Goal: Communication & Community: Connect with others

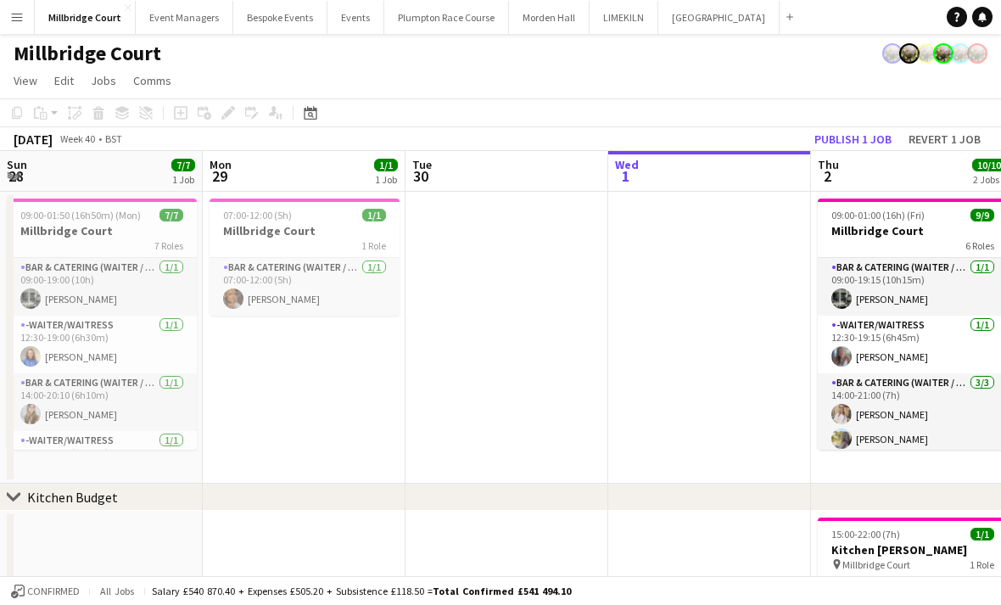
scroll to position [0, 405]
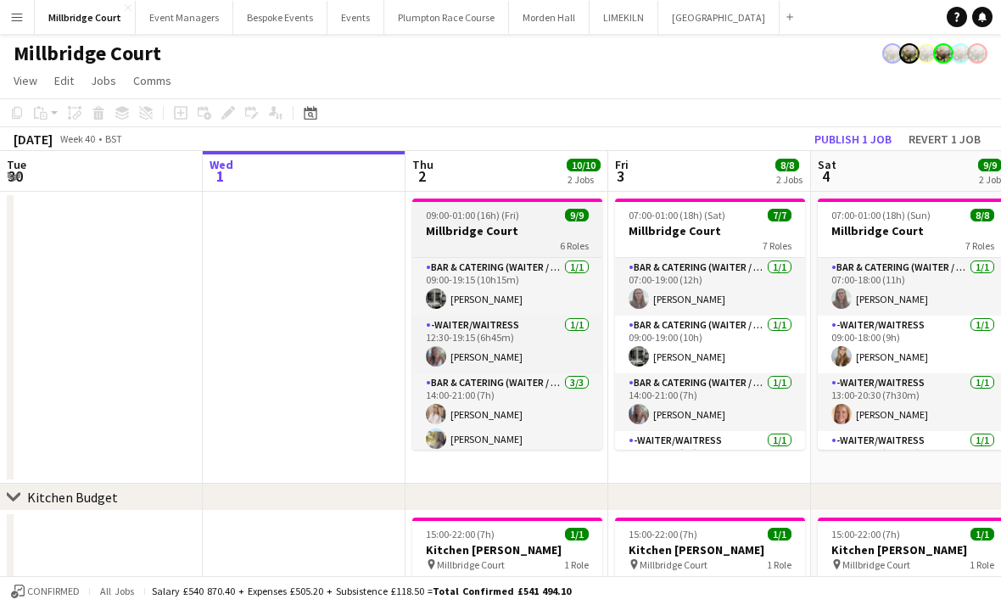
click at [538, 229] on h3 "Millbridge Court" at bounding box center [507, 230] width 190 height 15
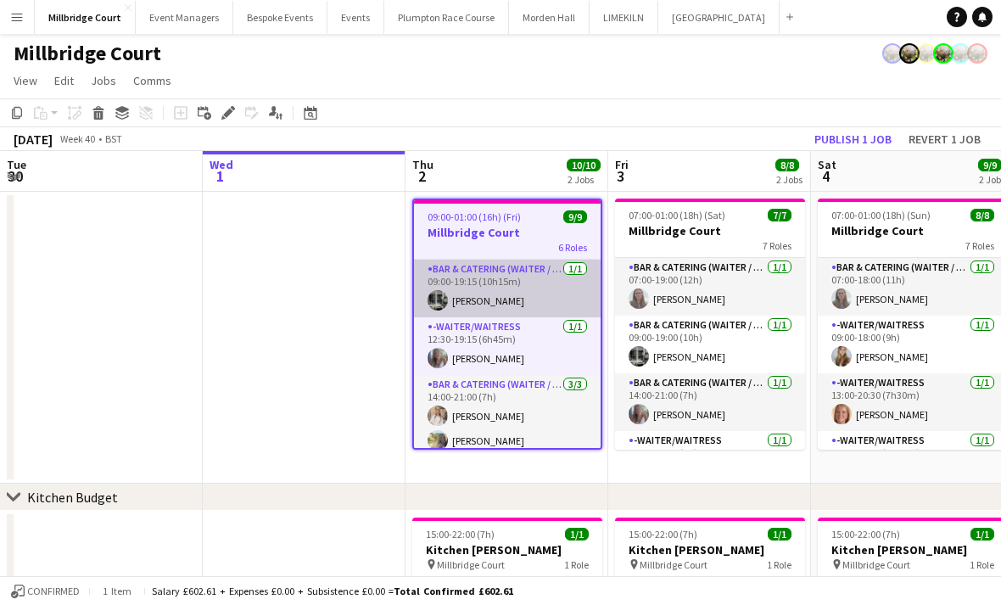
click at [539, 310] on app-card-role "Bar & Catering (Waiter / waitress) 1/1 09:00-19:15 (10h15m) Molly Middlehurst" at bounding box center [507, 288] width 187 height 58
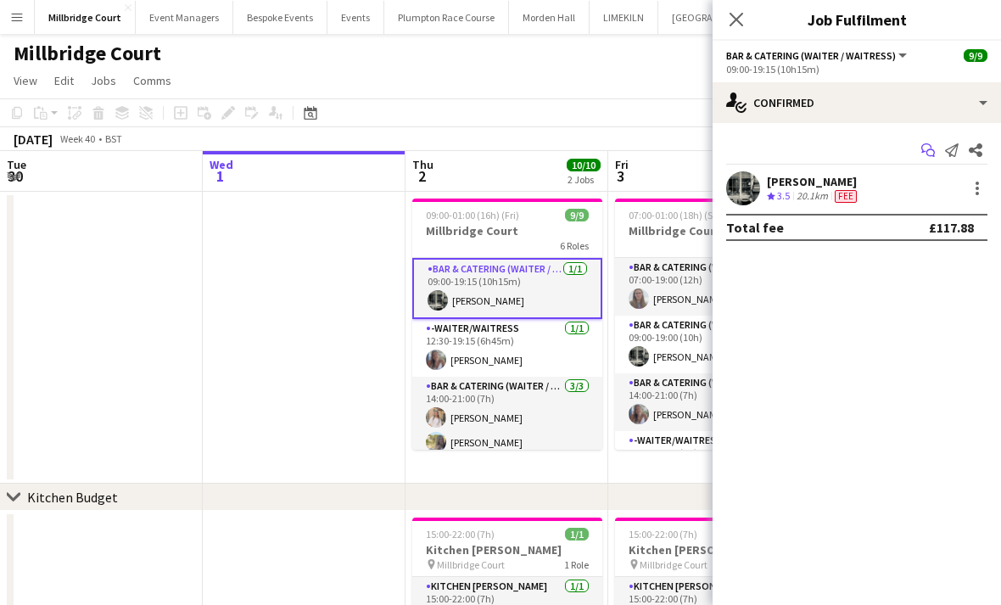
click at [925, 147] on icon "Start chat" at bounding box center [928, 150] width 14 height 14
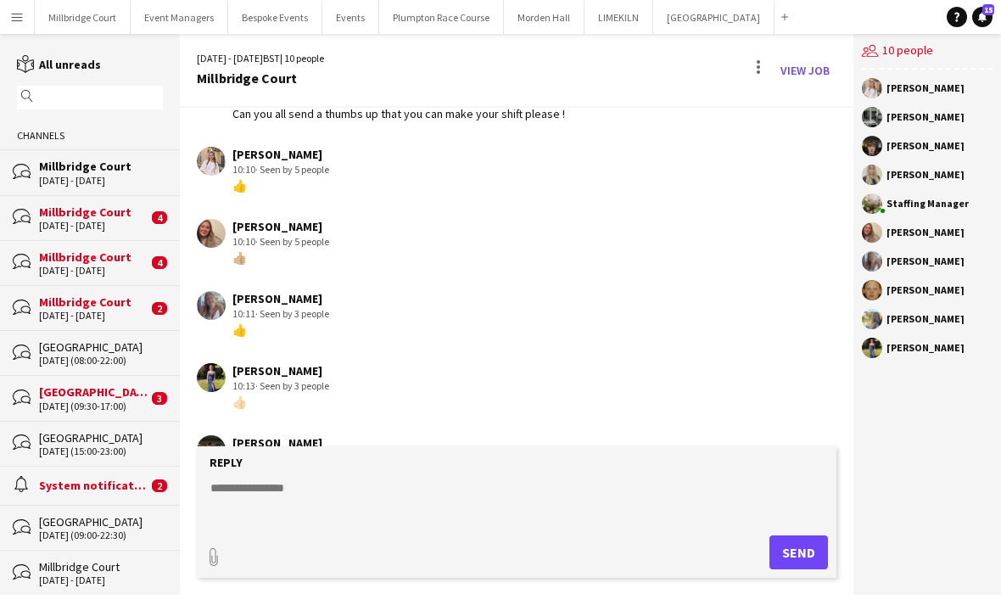
click at [717, 470] on div "Reply" at bounding box center [516, 462] width 622 height 15
click at [899, 326] on div "[PERSON_NAME]" at bounding box center [927, 319] width 131 height 20
click at [92, 27] on button "Millbridge Court Close" at bounding box center [83, 17] width 96 height 33
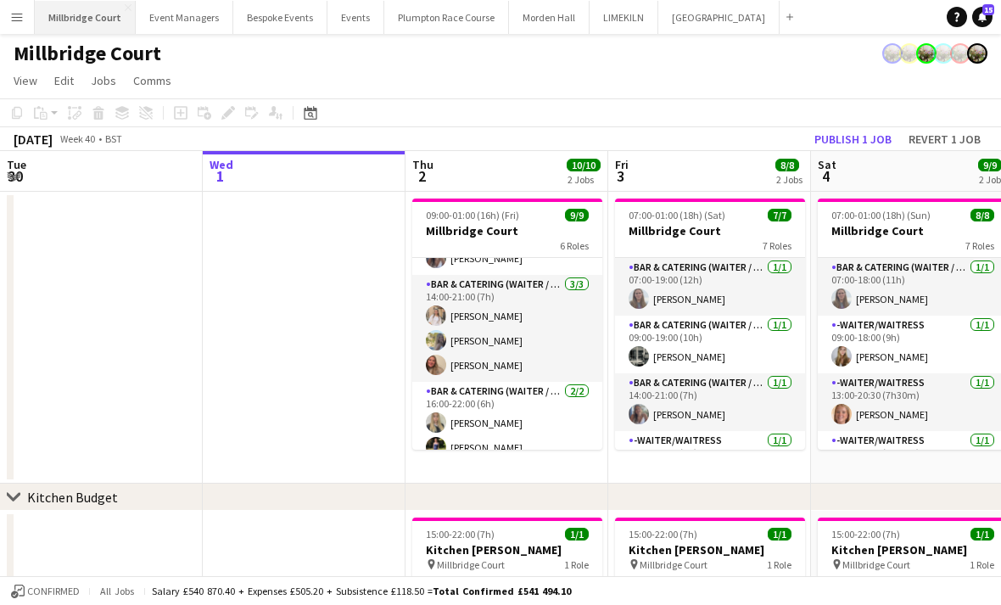
scroll to position [93, 0]
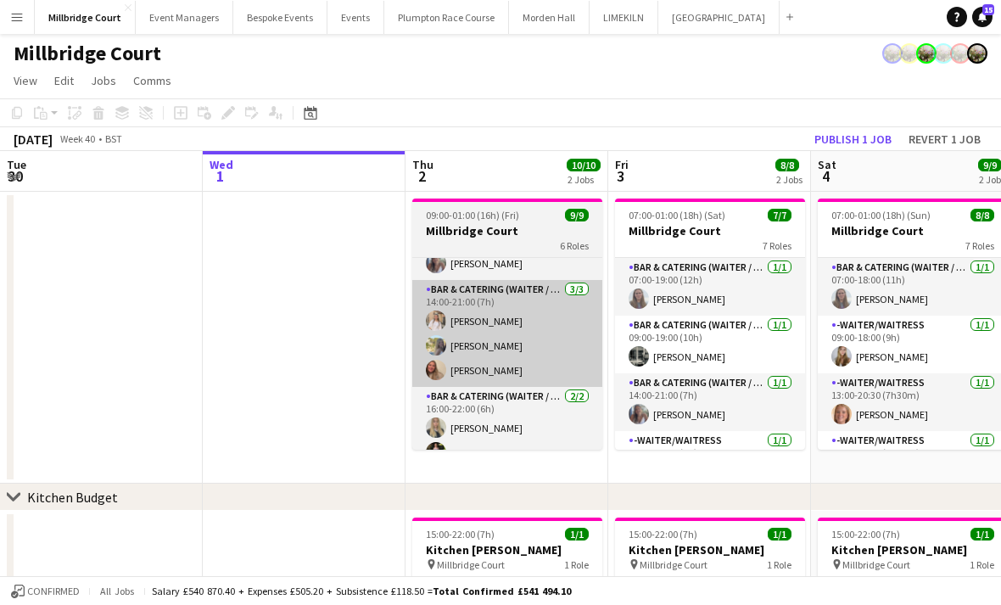
click at [525, 316] on app-card-role "Bar & Catering (Waiter / waitress) 3/3 14:00-21:00 (7h) Lucy Hogg Bella Burton …" at bounding box center [507, 333] width 190 height 107
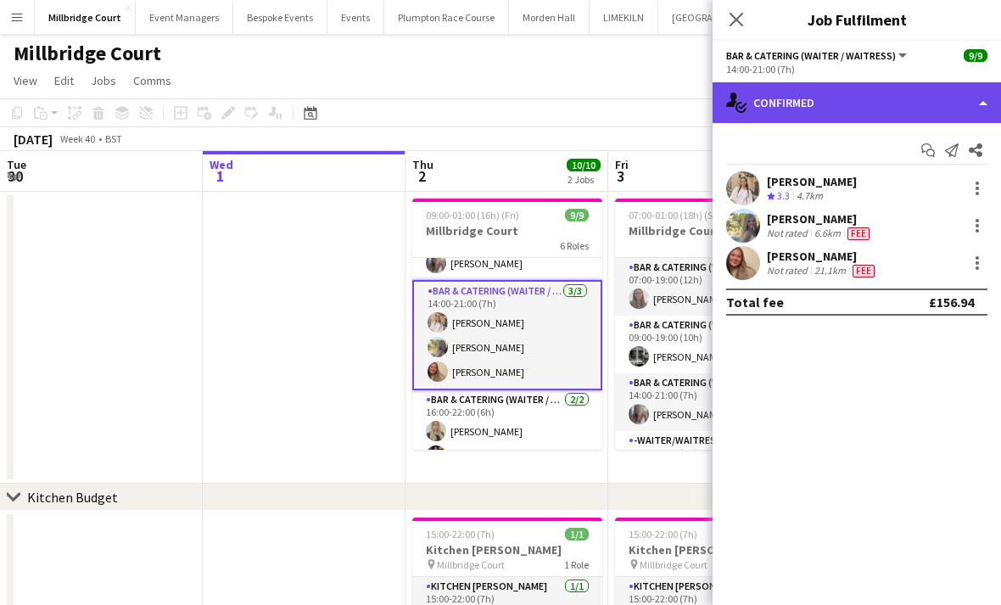
click at [891, 109] on div "single-neutral-actions-check-2 Confirmed" at bounding box center [856, 102] width 288 height 41
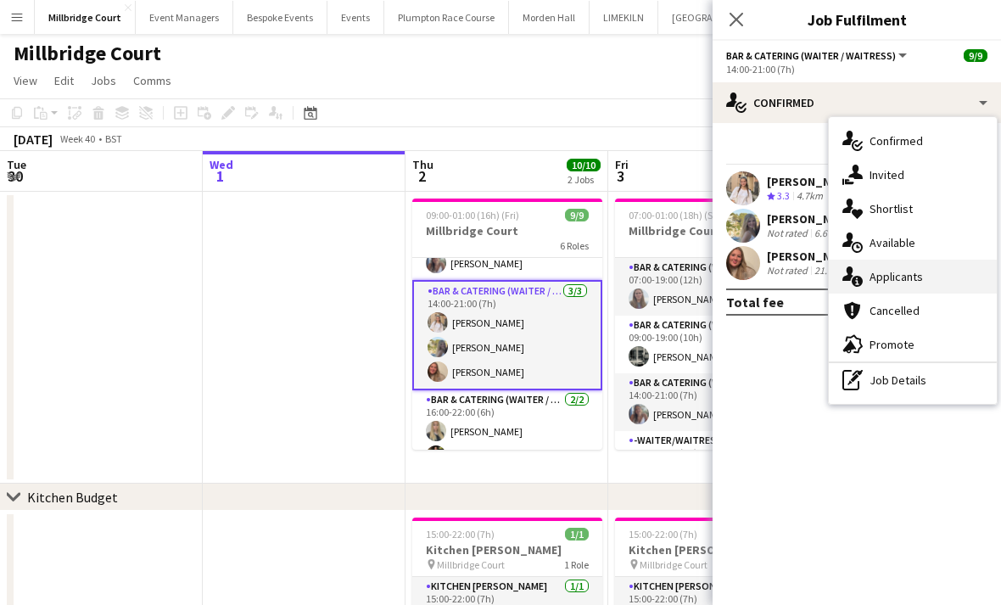
click at [917, 277] on span "Applicants" at bounding box center [895, 276] width 53 height 15
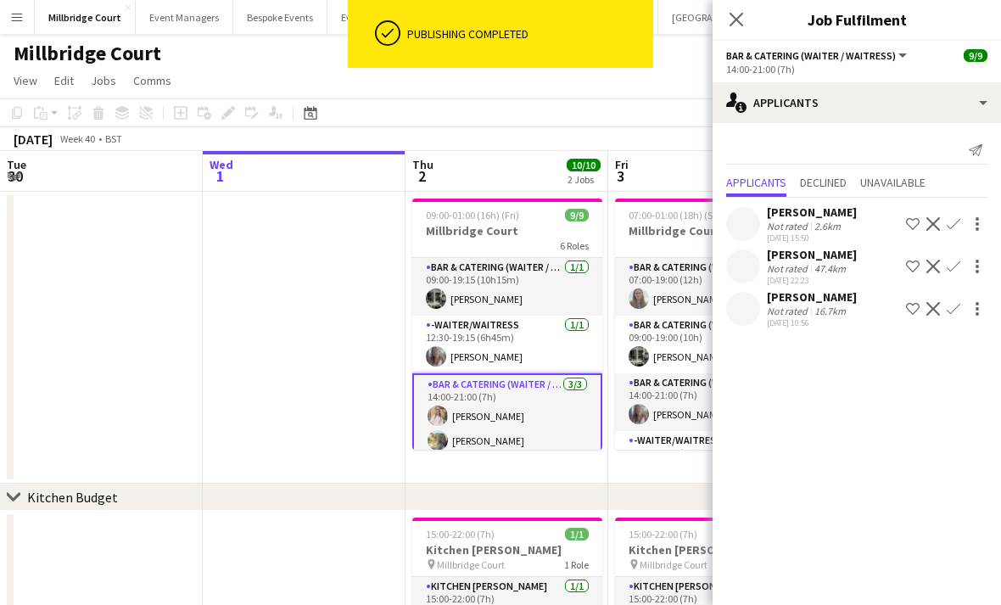
scroll to position [0, 0]
click at [740, 25] on icon at bounding box center [736, 19] width 16 height 16
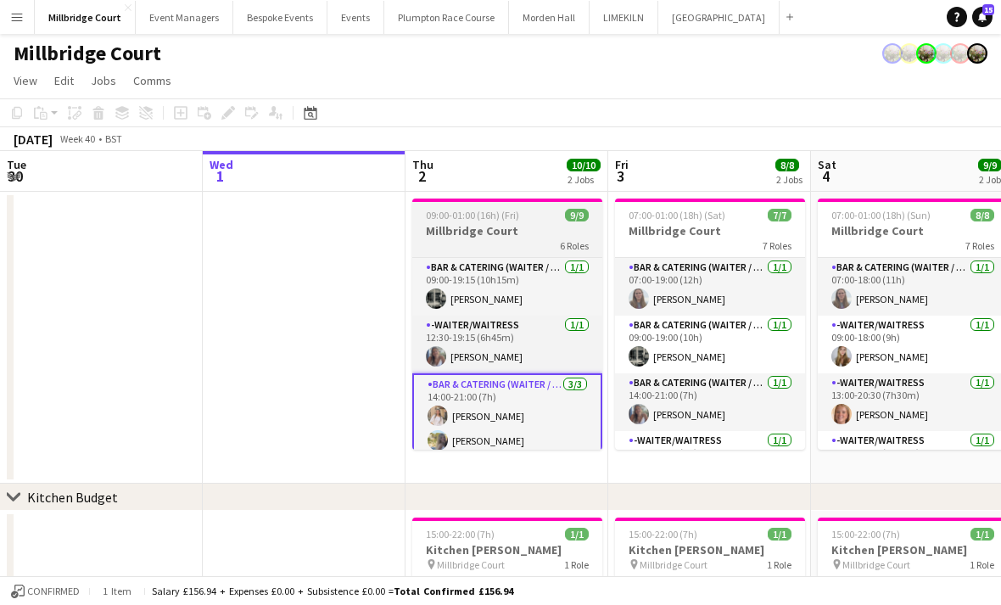
click at [533, 237] on h3 "Millbridge Court" at bounding box center [507, 230] width 190 height 15
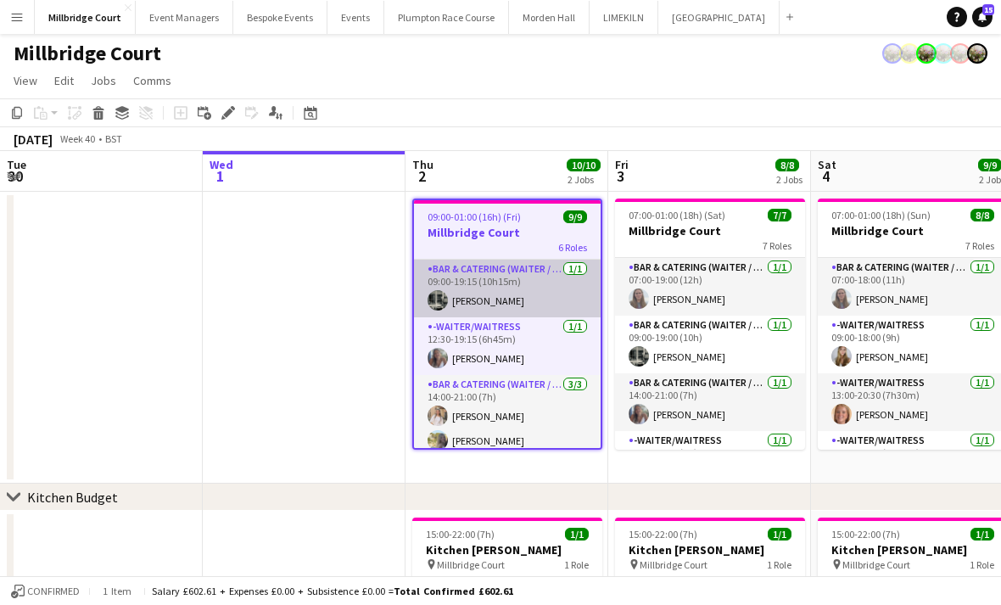
click at [527, 305] on app-card-role "Bar & Catering (Waiter / waitress) 1/1 09:00-19:15 (10h15m) Molly Middlehurst" at bounding box center [507, 288] width 187 height 58
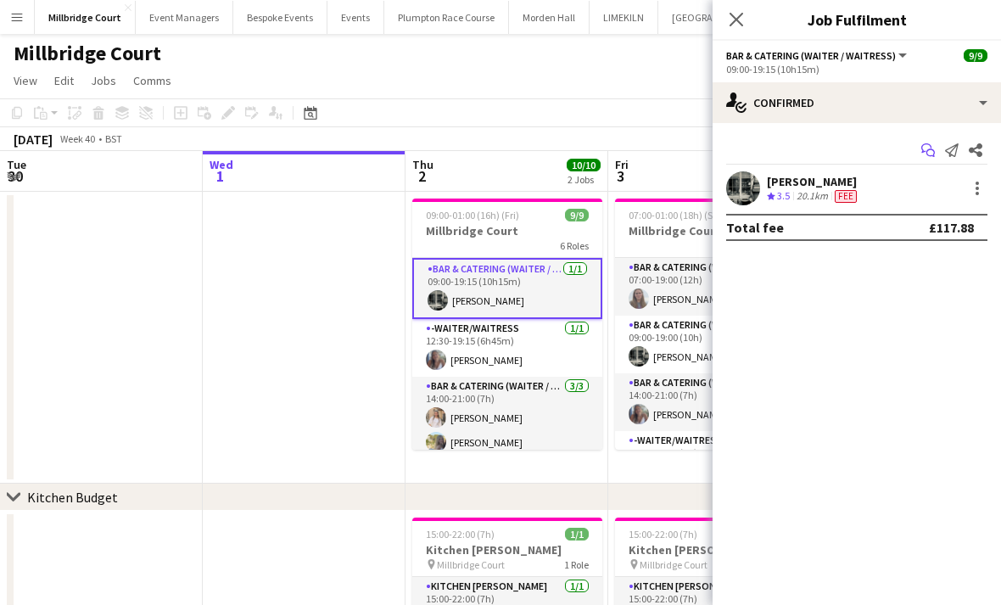
click at [918, 153] on app-icon "Start chat" at bounding box center [928, 150] width 24 height 24
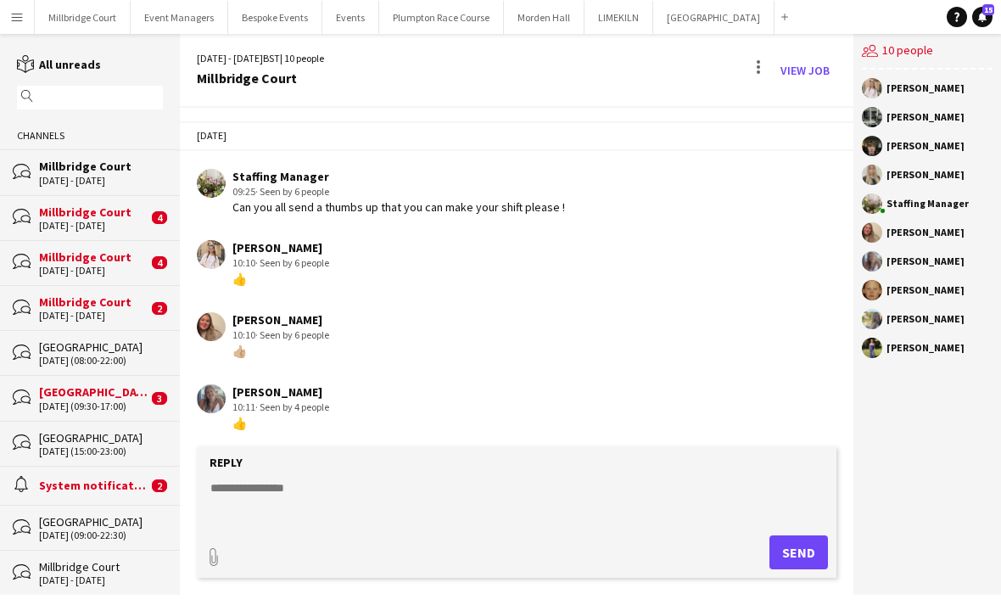
scroll to position [93, 0]
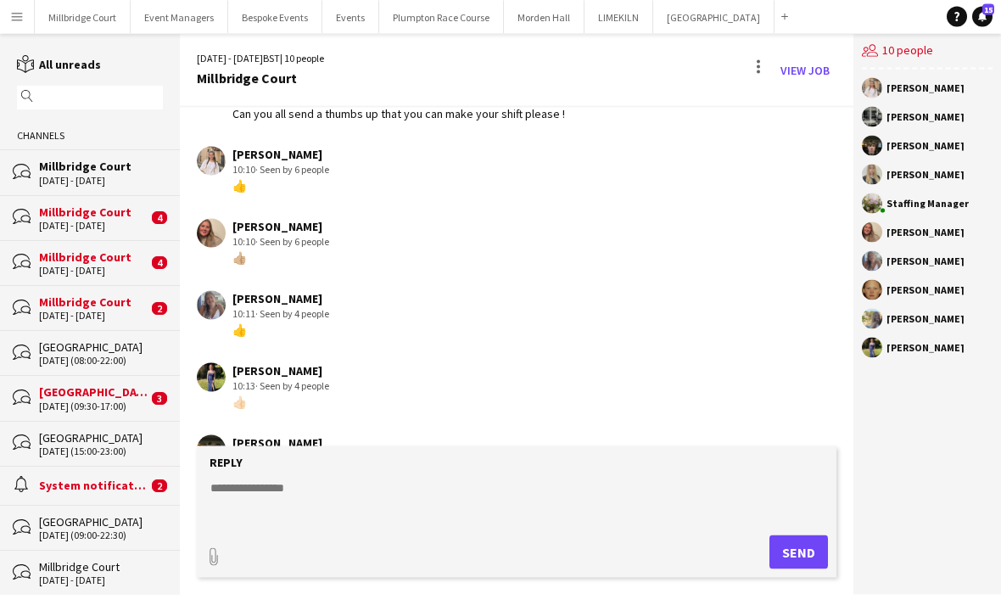
click at [459, 516] on textarea at bounding box center [520, 501] width 622 height 44
type textarea "**********"
click at [789, 569] on button "Send" at bounding box center [798, 552] width 59 height 34
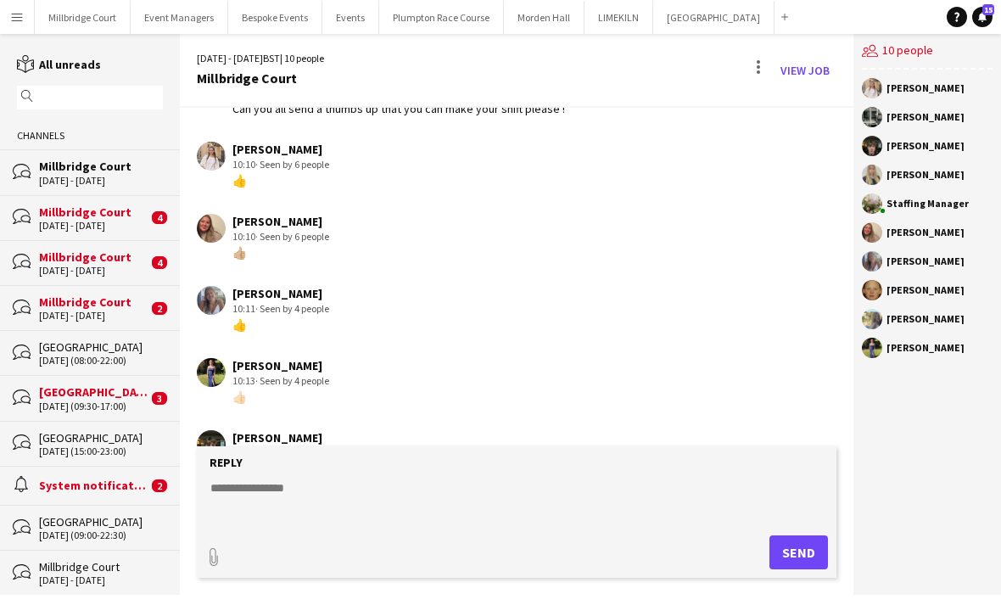
scroll to position [97, 0]
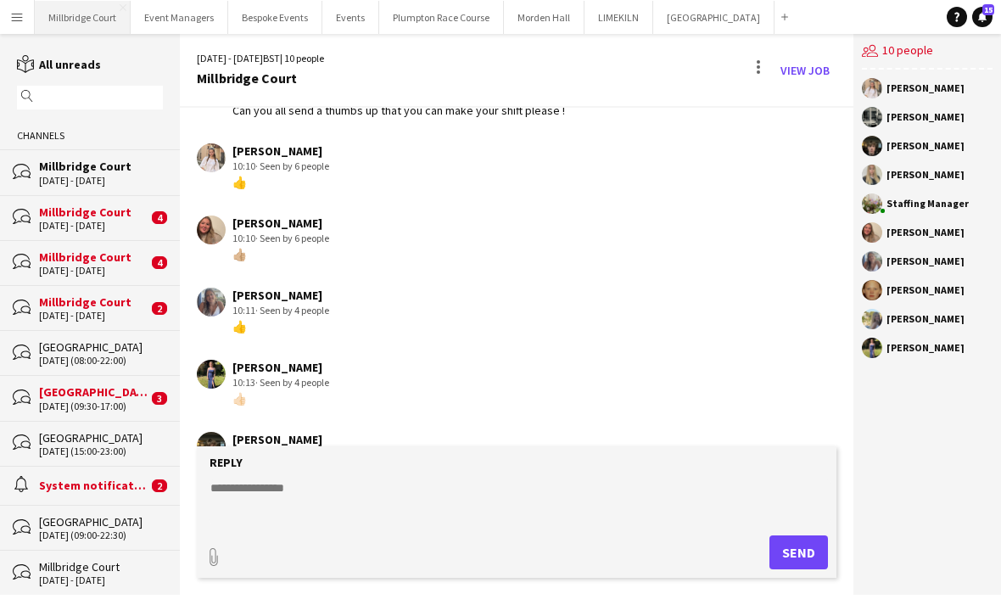
click at [100, 20] on button "Millbridge Court Close" at bounding box center [83, 17] width 96 height 33
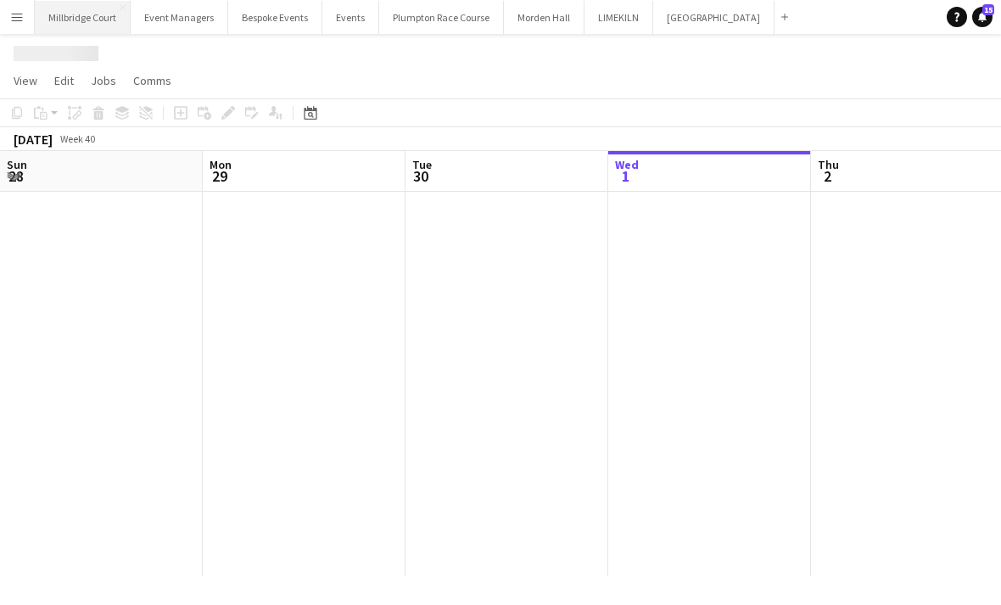
scroll to position [0, 405]
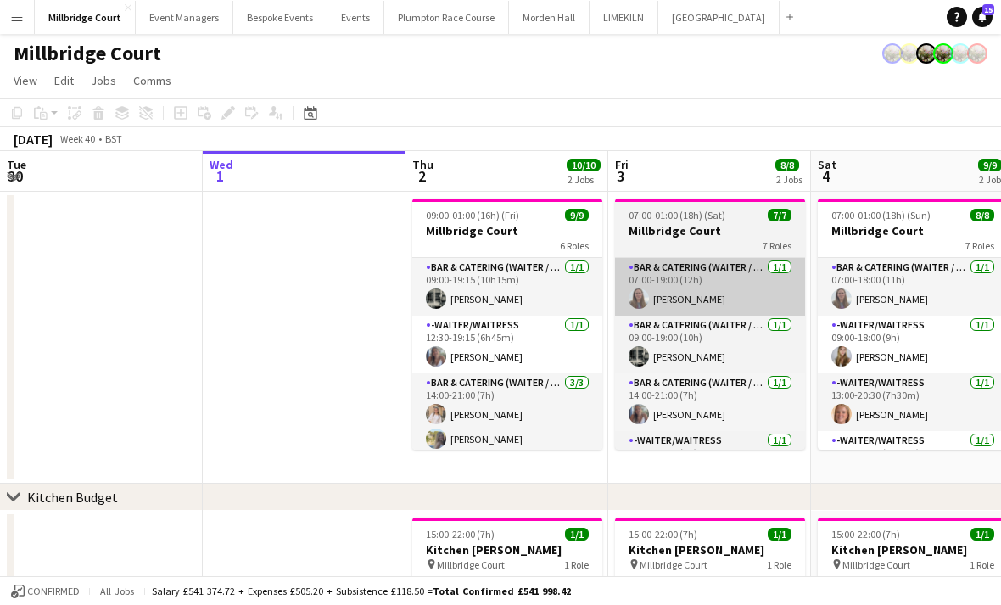
click at [707, 294] on app-card-role "Bar & Catering (Waiter / waitress) 1/1 07:00-19:00 (12h) Jess Cullen" at bounding box center [710, 287] width 190 height 58
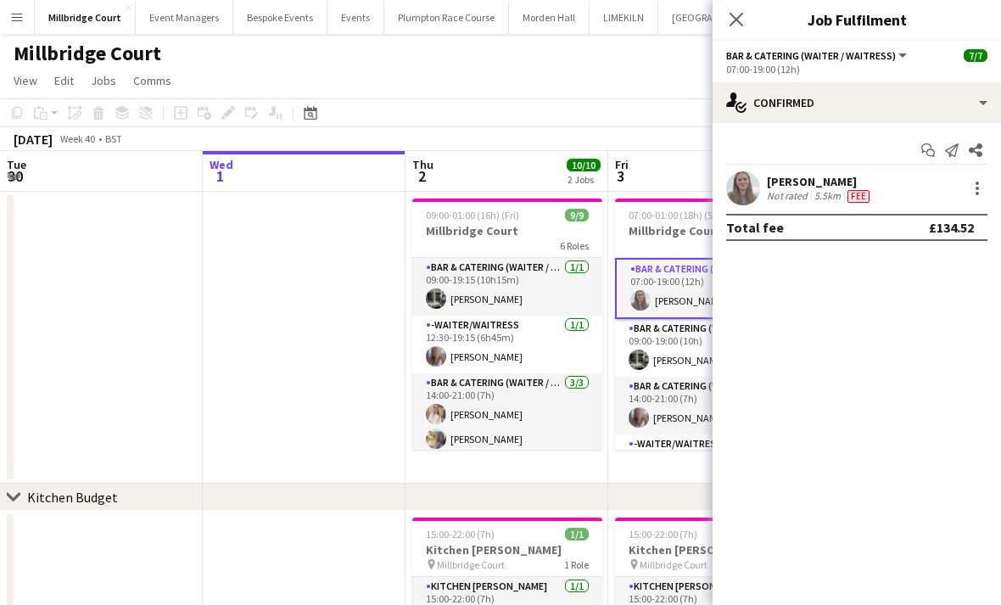
click at [919, 168] on div "Start chat Send notification Share Jess Cullen Not rated 5.5km Fee Total fee £1…" at bounding box center [856, 188] width 288 height 131
click at [925, 171] on div "Jess Cullen Not rated 5.5km Fee" at bounding box center [856, 188] width 288 height 34
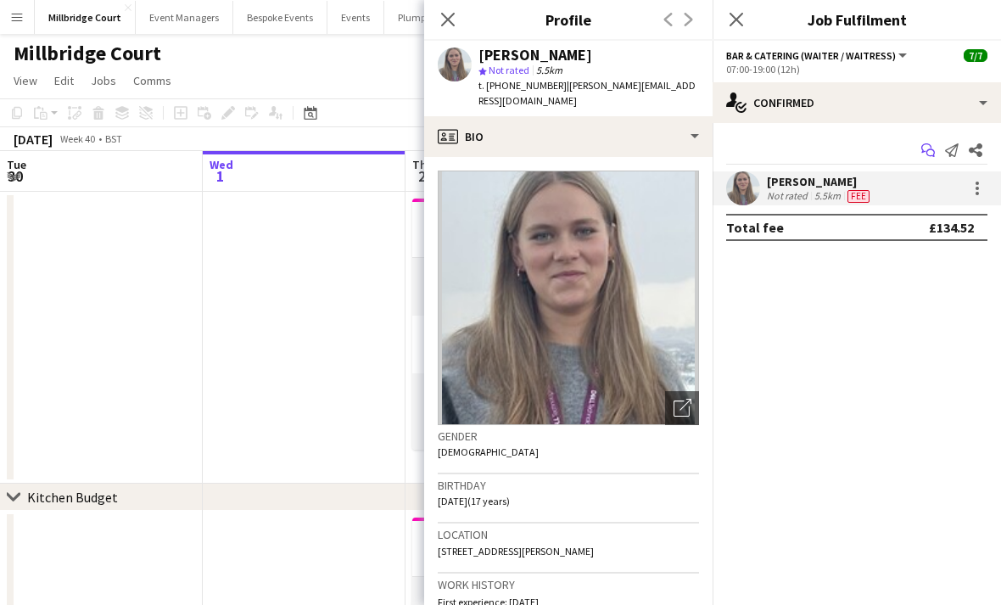
click at [923, 159] on app-icon "Start chat" at bounding box center [928, 150] width 24 height 24
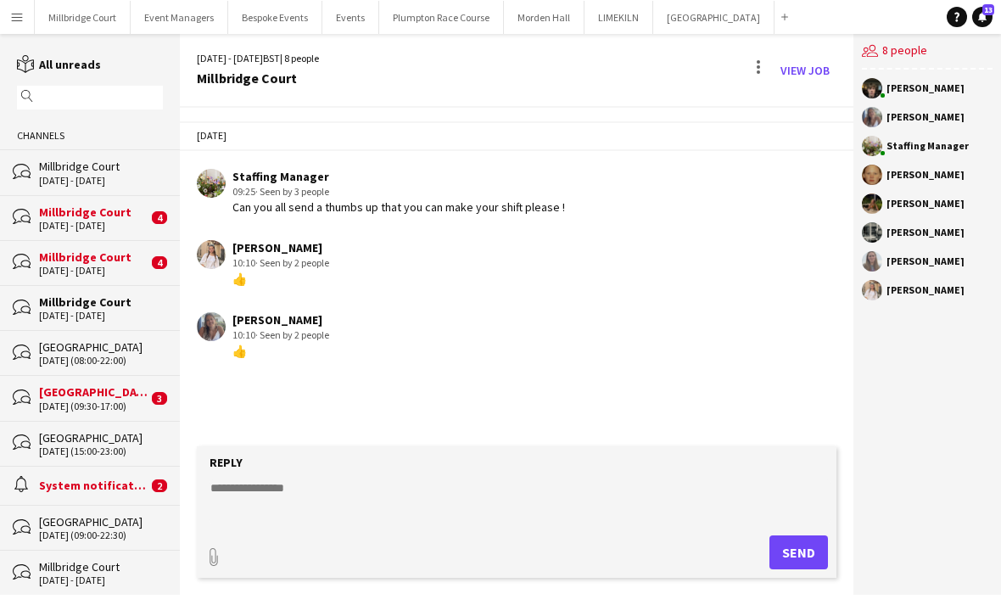
click at [94, 46] on app-channels-list "reading All unreads magnifier Channels bubbles Millbridge Court 2 - 3 Oct 2025 …" at bounding box center [90, 314] width 180 height 561
click at [98, 47] on app-channels-list "reading All unreads magnifier Channels bubbles Millbridge Court 2 - 3 Oct 2025 …" at bounding box center [90, 314] width 180 height 561
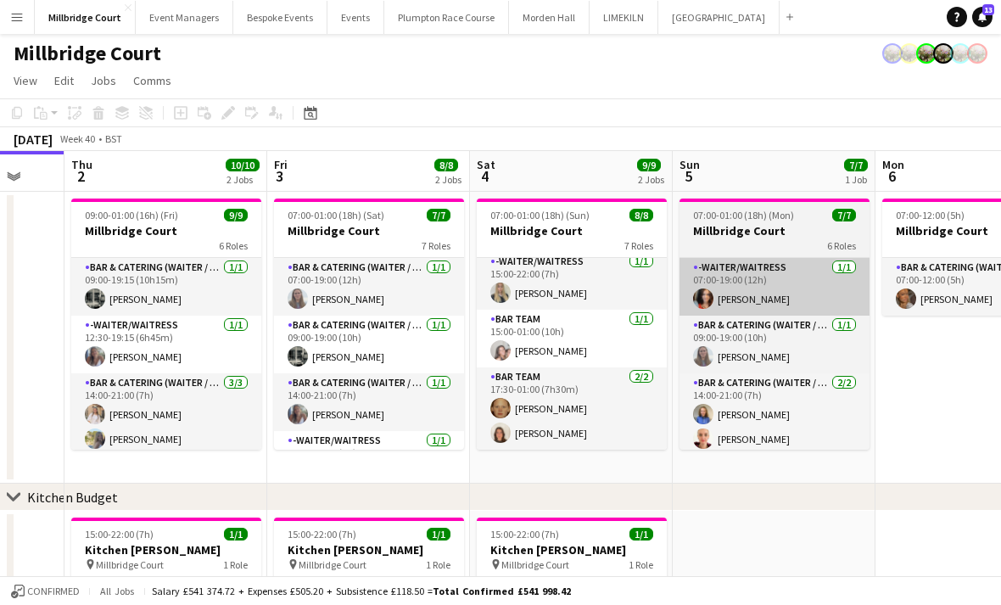
click at [767, 297] on app-card-role "-Waiter/Waitress 1/1 07:00-19:00 (12h) Freya Cowie" at bounding box center [774, 287] width 190 height 58
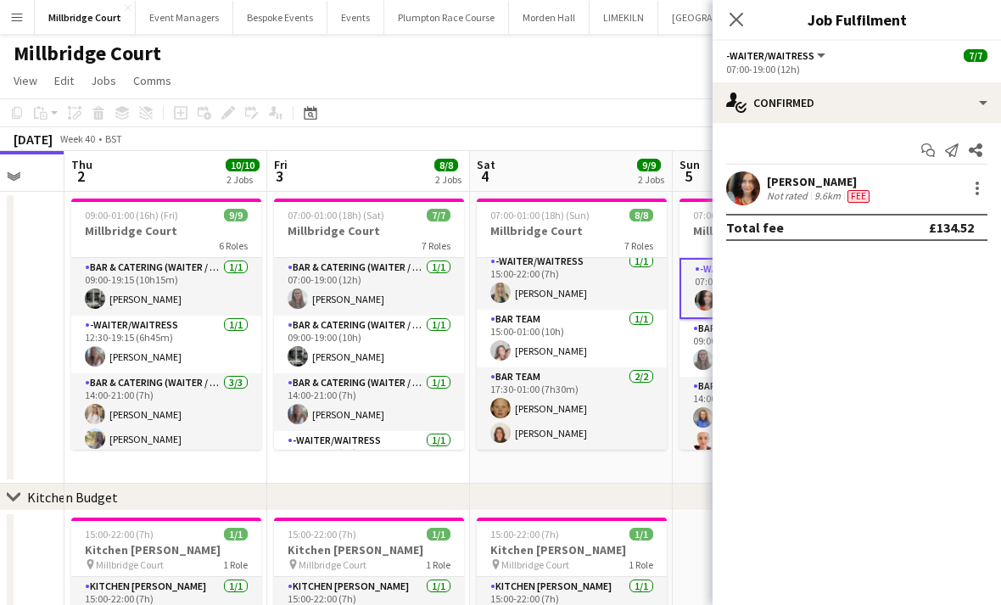
click at [916, 173] on div "Freya Cowie Not rated 9.6km Fee" at bounding box center [856, 188] width 288 height 34
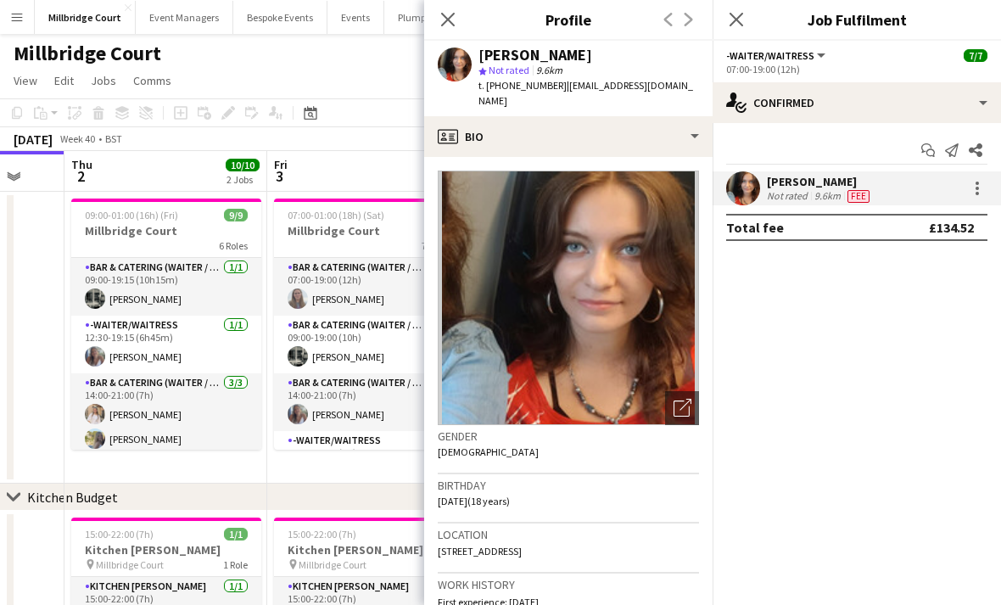
click at [909, 162] on div "Start chat Send notification Share" at bounding box center [856, 151] width 261 height 28
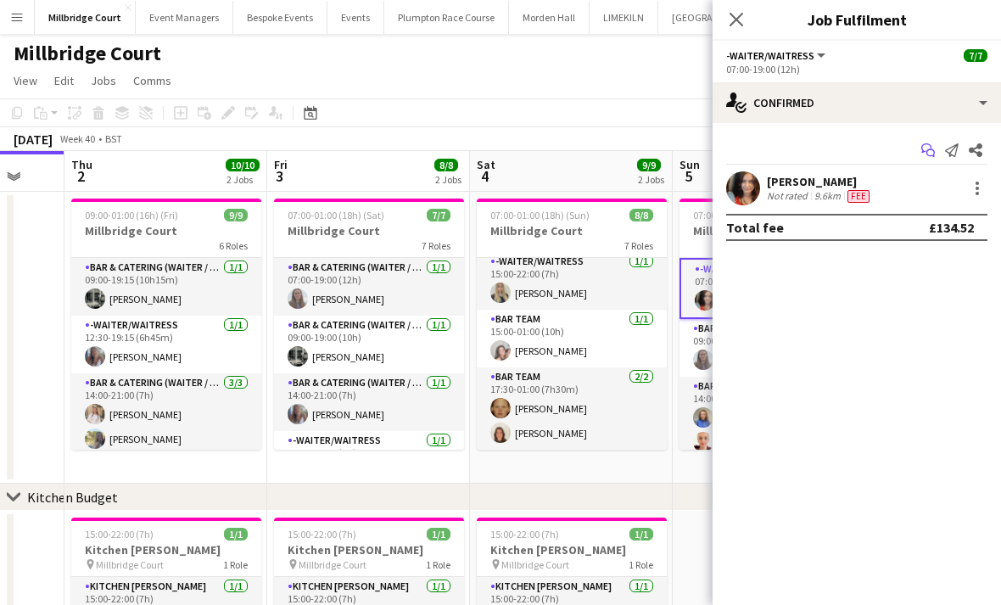
click at [921, 161] on app-icon "Start chat" at bounding box center [928, 150] width 24 height 24
